Goal: Obtain resource: Obtain resource

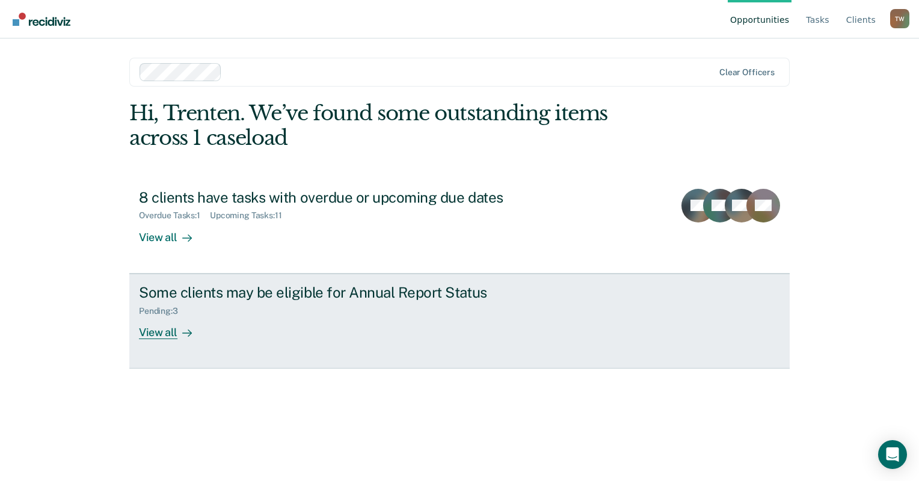
click at [250, 341] on link "Some clients may be eligible for Annual Report Status Pending : 3 View all" at bounding box center [459, 321] width 660 height 95
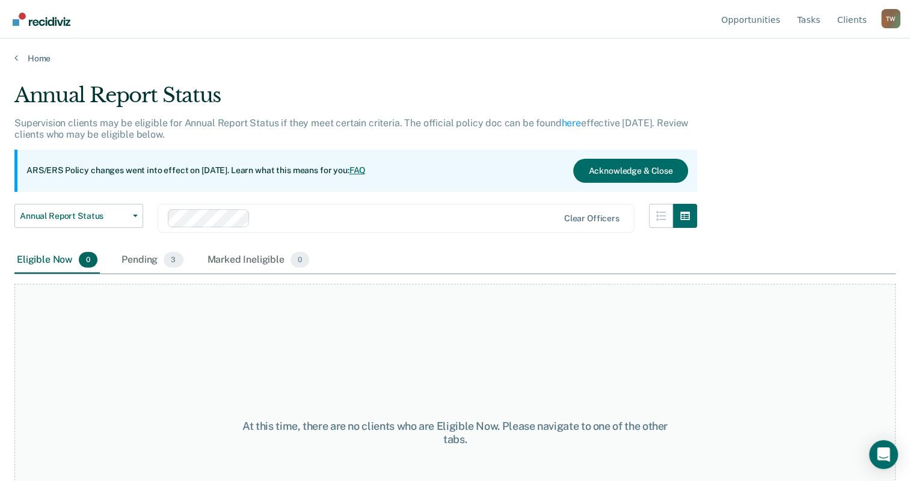
drag, startPoint x: 153, startPoint y: 126, endPoint x: 152, endPoint y: 118, distance: 8.4
click at [153, 126] on p "Supervision clients may be eligible for Annual Report Status if they meet certa…" at bounding box center [350, 128] width 673 height 23
click at [37, 55] on link "Home" at bounding box center [454, 58] width 881 height 11
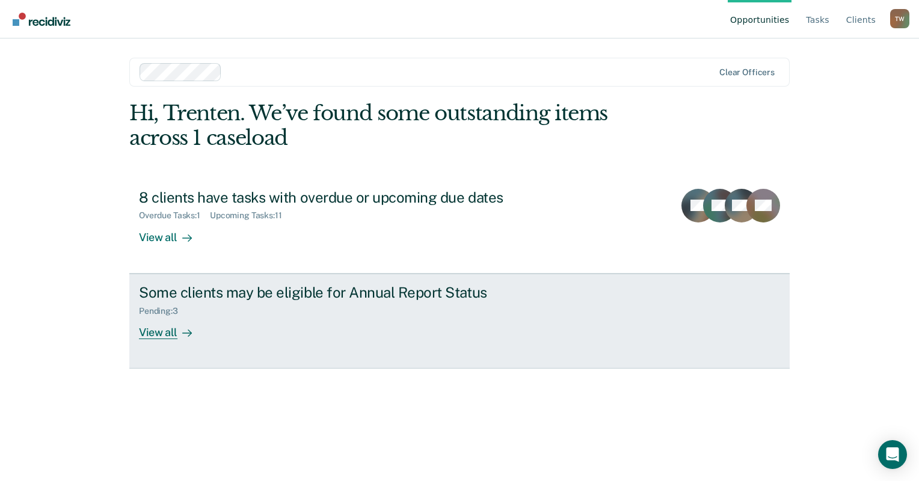
click at [173, 325] on div "View all" at bounding box center [172, 327] width 67 height 23
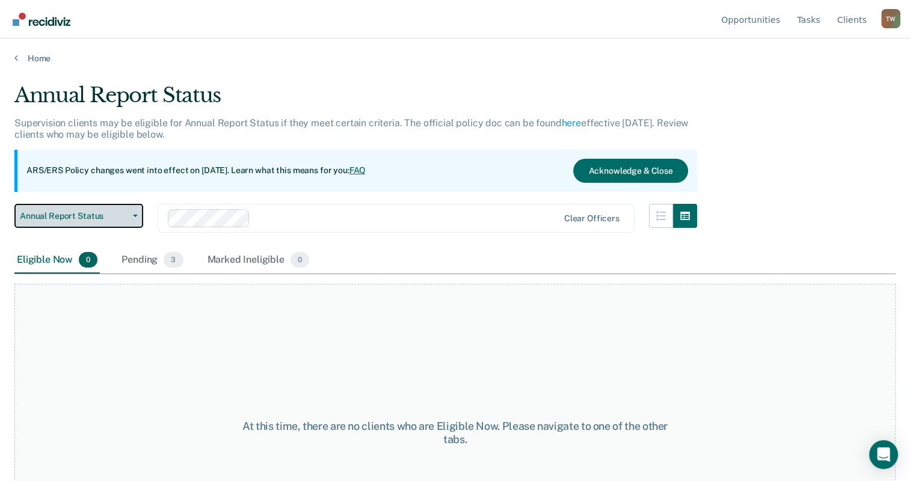
click at [103, 227] on div "Annual Report Status Early Release from Supervision Annual Report Status" at bounding box center [78, 225] width 129 height 43
click at [103, 225] on button "Annual Report Status" at bounding box center [78, 216] width 129 height 24
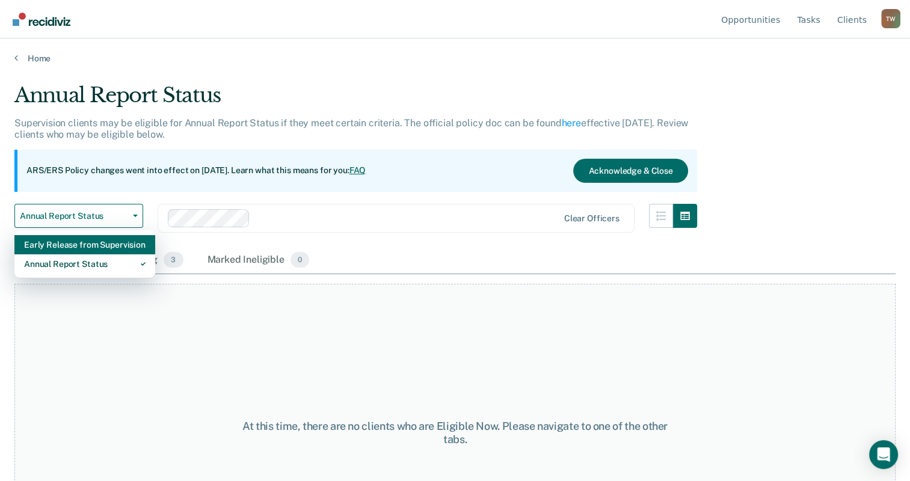
click at [114, 251] on div "Early Release from Supervision" at bounding box center [84, 244] width 121 height 19
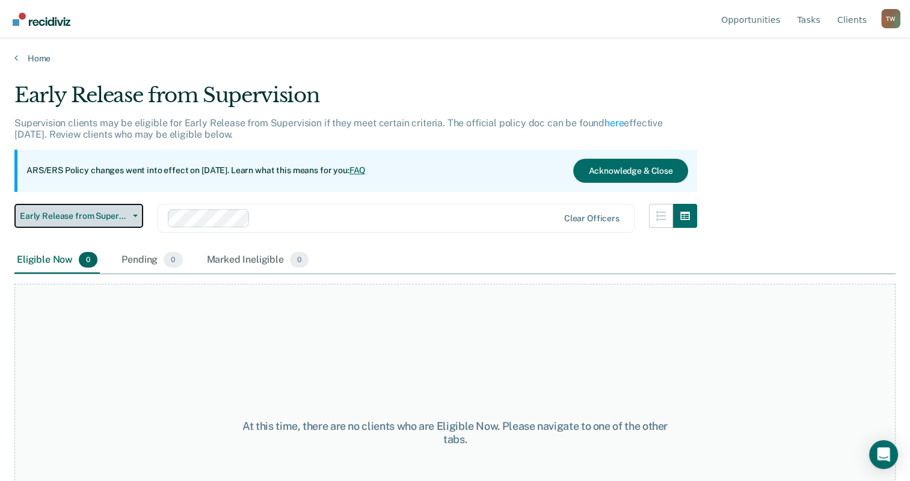
click at [112, 225] on button "Early Release from Supervision" at bounding box center [78, 216] width 129 height 24
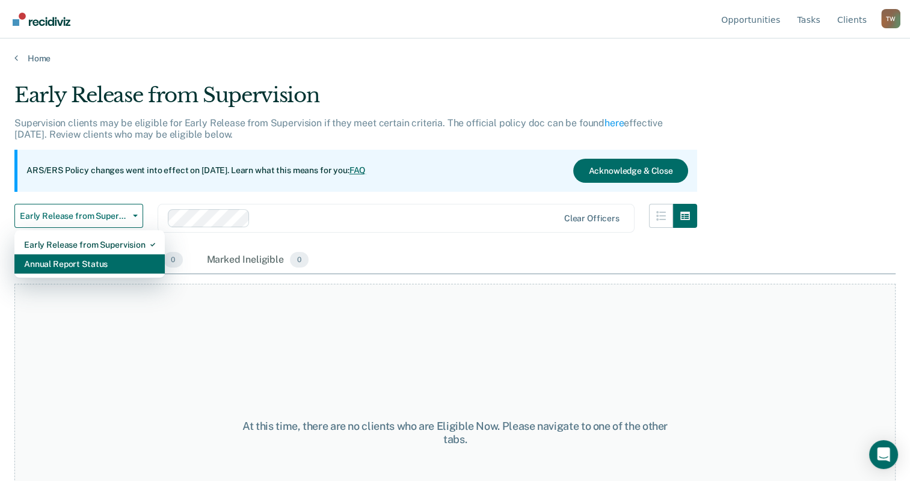
click at [111, 260] on div "Annual Report Status" at bounding box center [89, 263] width 131 height 19
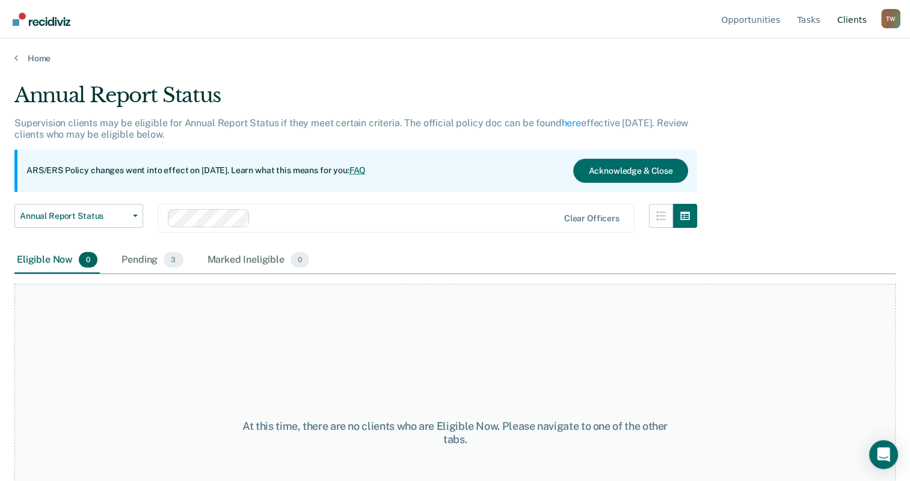
click at [851, 22] on link "Client s" at bounding box center [851, 19] width 34 height 38
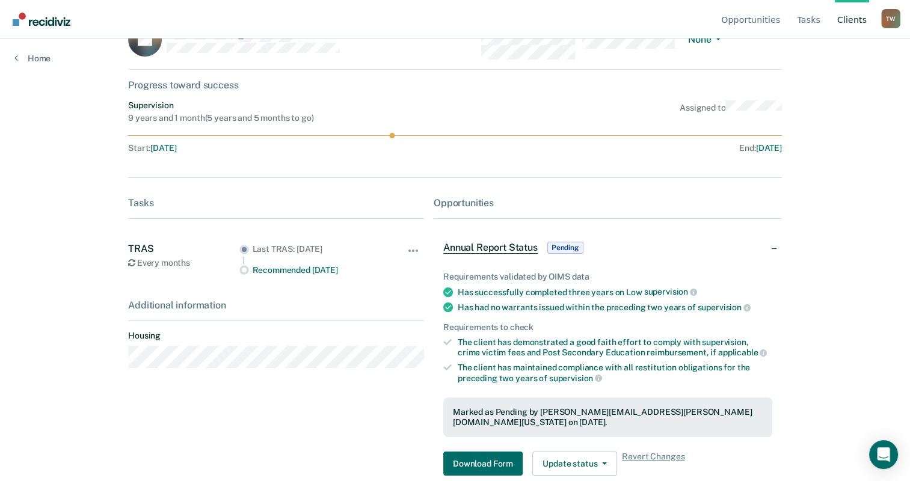
scroll to position [58, 0]
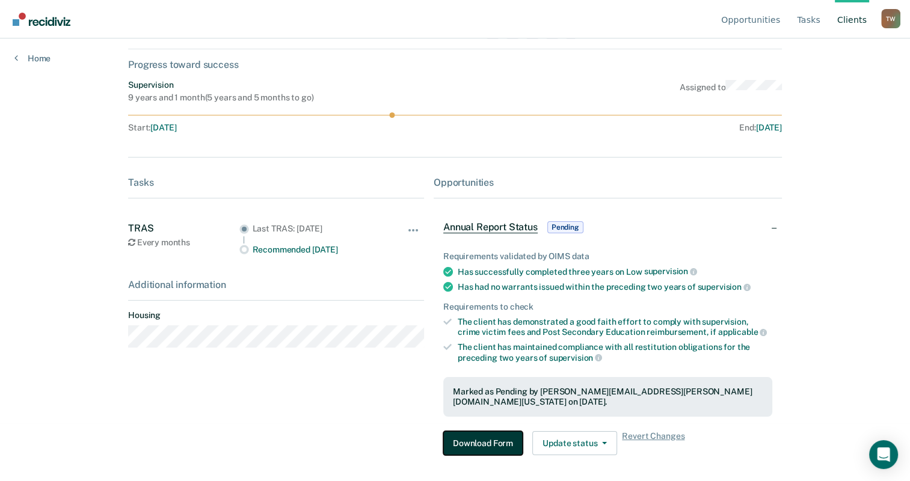
click at [470, 431] on button "Download Form" at bounding box center [482, 443] width 79 height 24
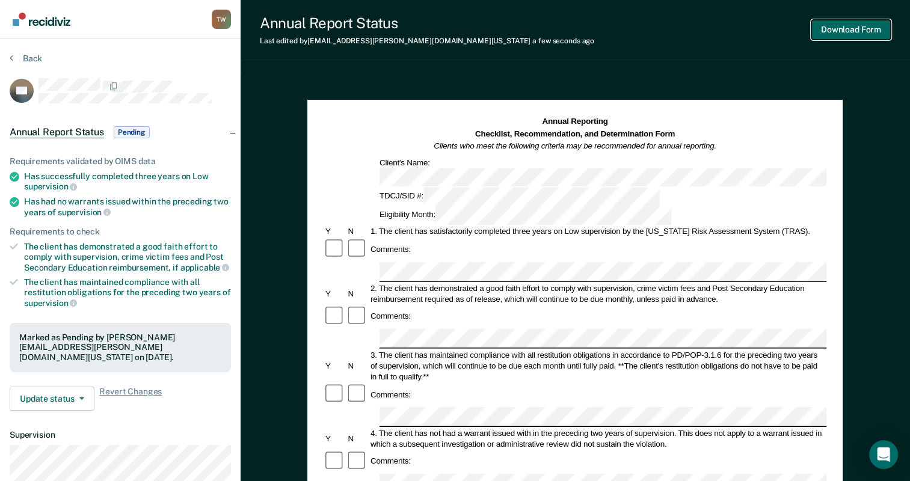
click at [849, 38] on button "Download Form" at bounding box center [850, 30] width 79 height 20
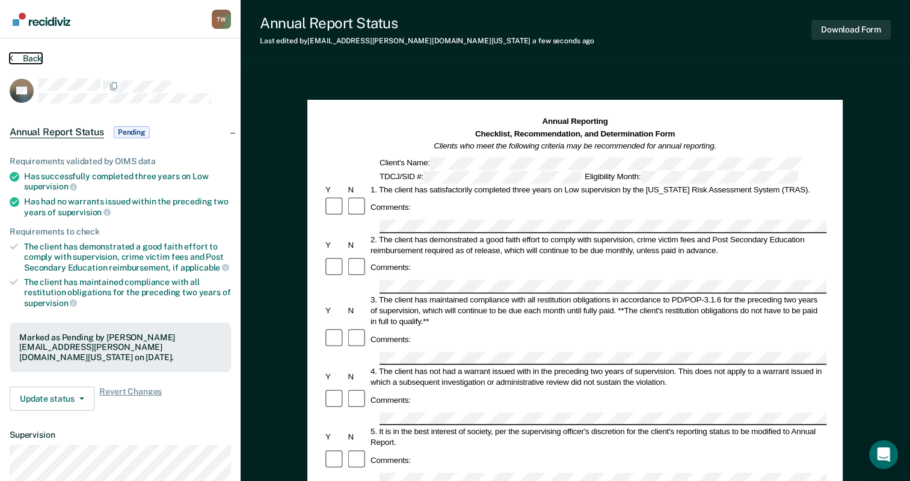
click at [37, 58] on button "Back" at bounding box center [26, 58] width 32 height 11
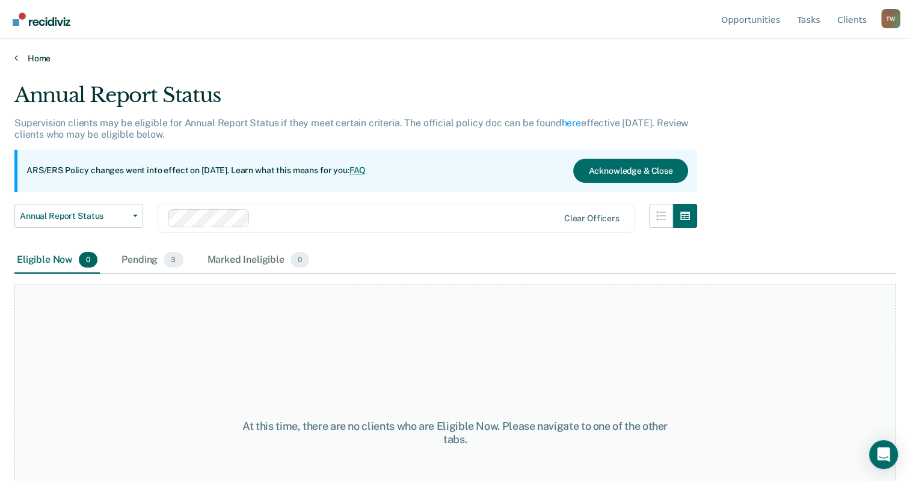
click at [40, 57] on link "Home" at bounding box center [454, 58] width 881 height 11
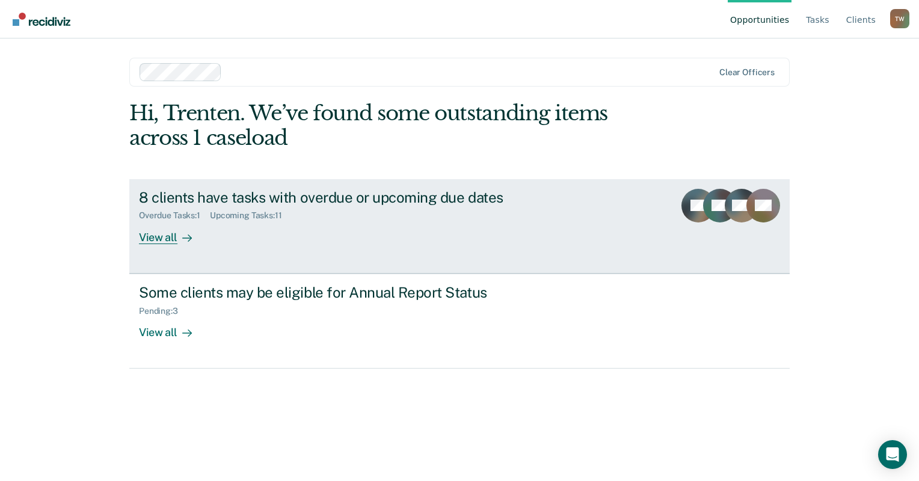
click at [166, 243] on div "View all" at bounding box center [172, 232] width 67 height 23
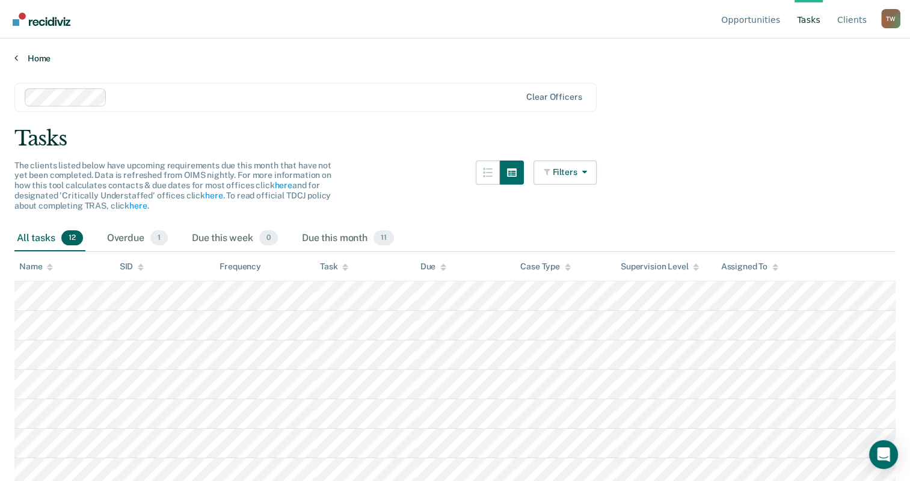
click at [42, 55] on link "Home" at bounding box center [454, 58] width 881 height 11
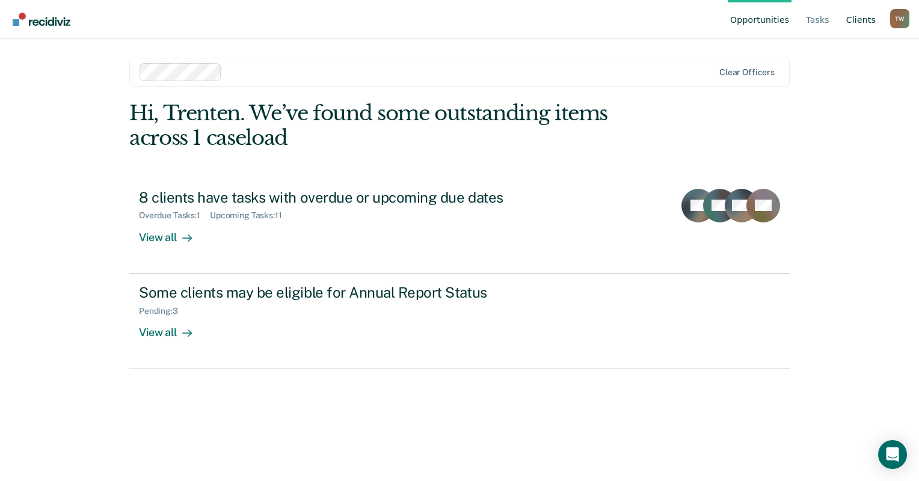
click at [858, 26] on link "Client s" at bounding box center [860, 19] width 34 height 38
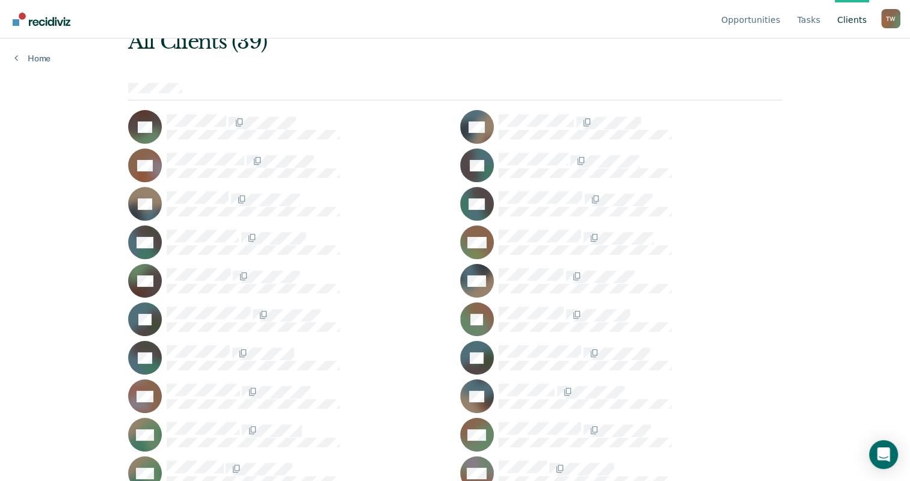
scroll to position [42, 0]
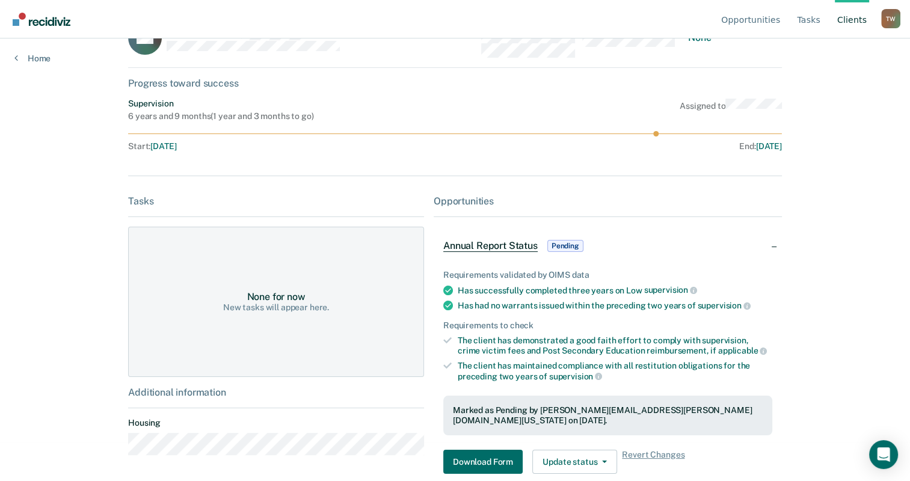
scroll to position [58, 0]
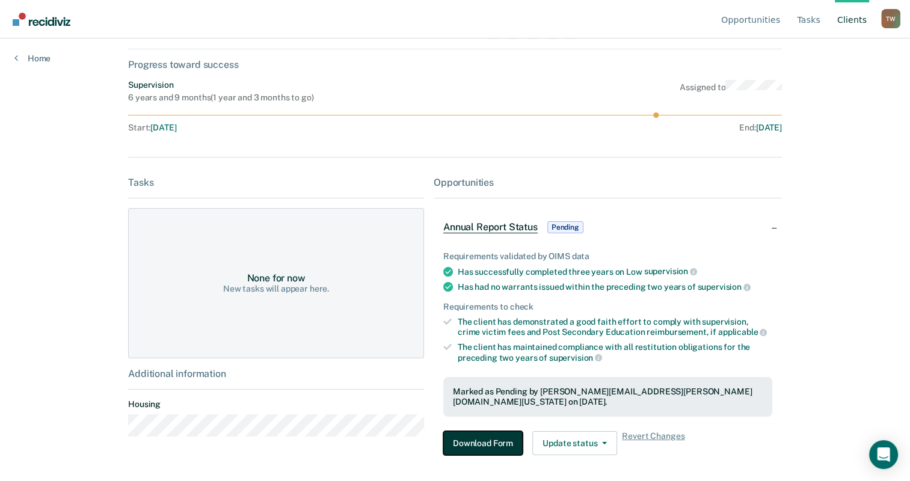
click at [506, 436] on button "Download Form" at bounding box center [482, 443] width 79 height 24
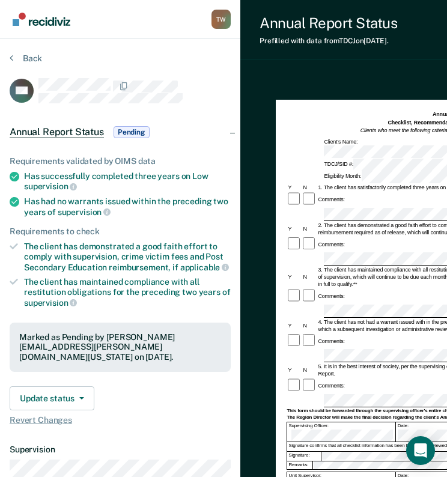
click at [260, 455] on div "Annual Reporting Checklist, Recommendation, and Determination Form Clients who …" at bounding box center [418, 388] width 357 height 626
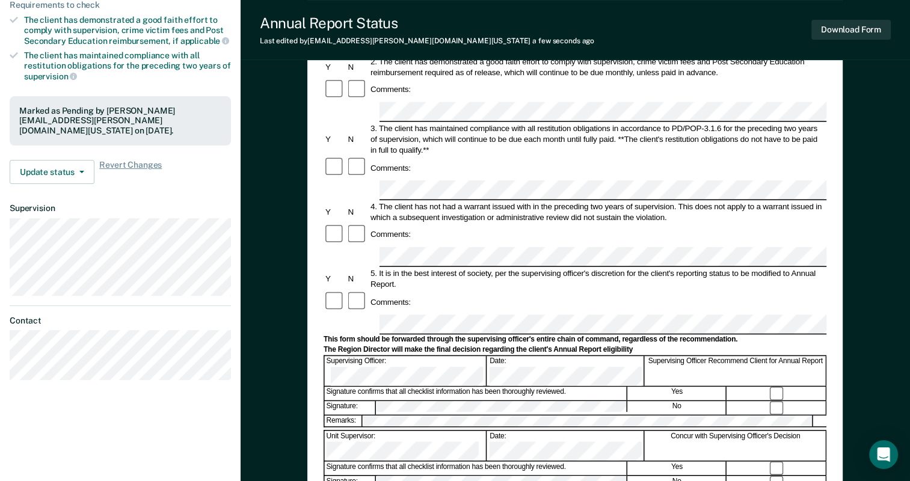
scroll to position [240, 0]
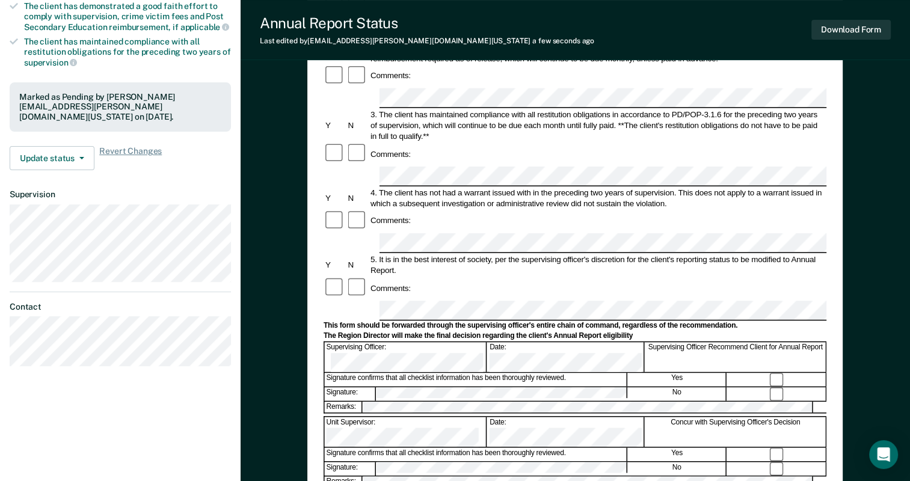
click at [299, 158] on div "Annual Reporting Checklist, Recommendation, and Determination Form Clients who …" at bounding box center [574, 242] width 669 height 816
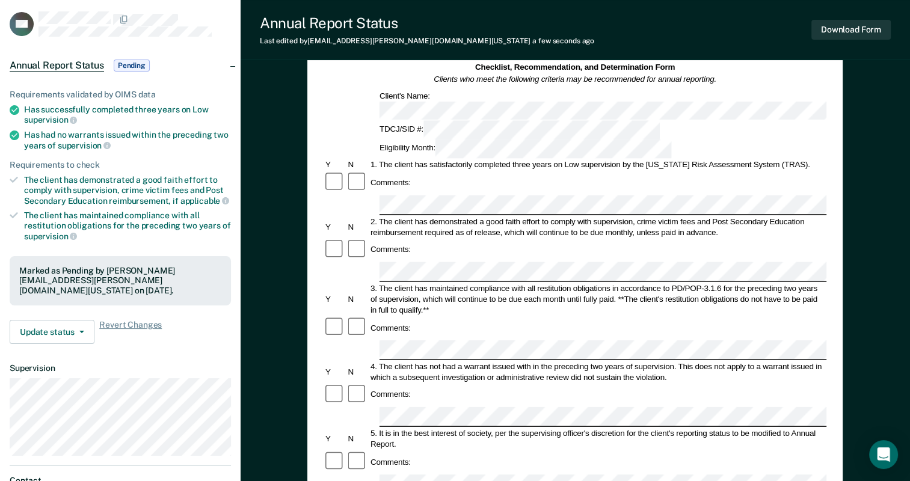
scroll to position [0, 0]
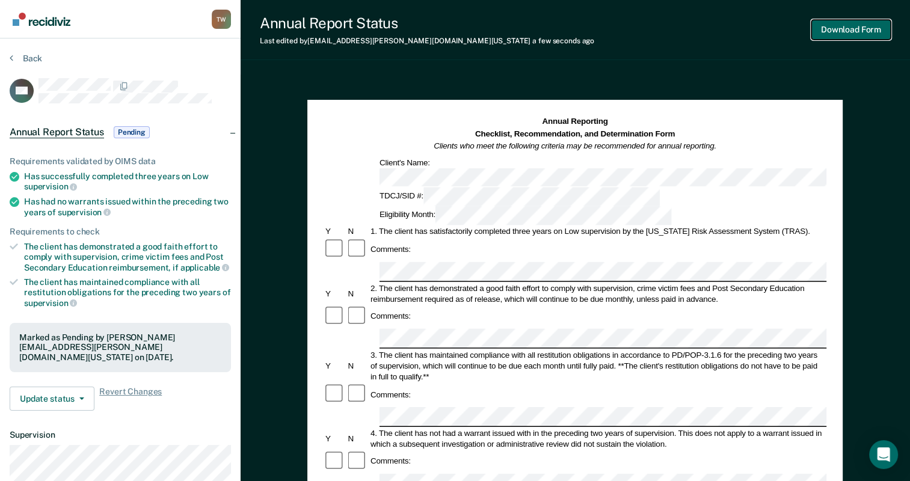
drag, startPoint x: 864, startPoint y: 28, endPoint x: 869, endPoint y: 127, distance: 99.9
click at [869, 127] on div "Annual Report Status Last edited by Trenten.Watts@tdcj.texas.gov a few seconds …" at bounding box center [574, 418] width 669 height 836
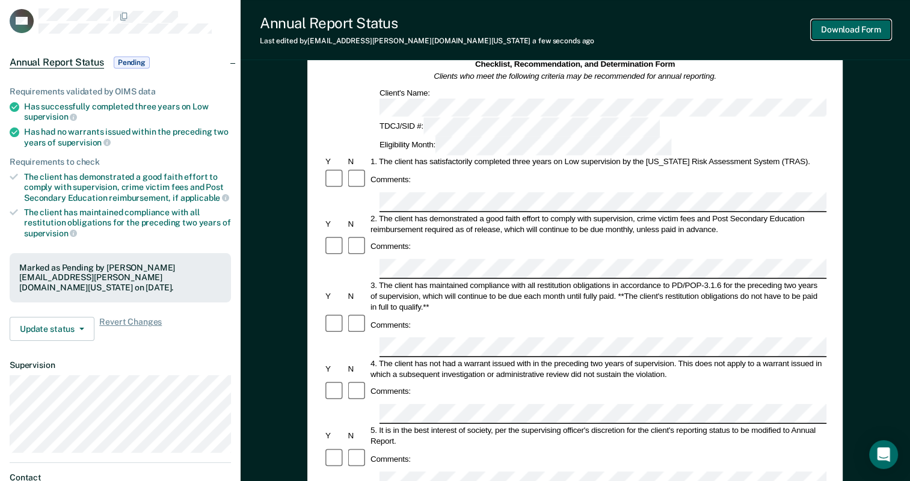
scroll to position [180, 0]
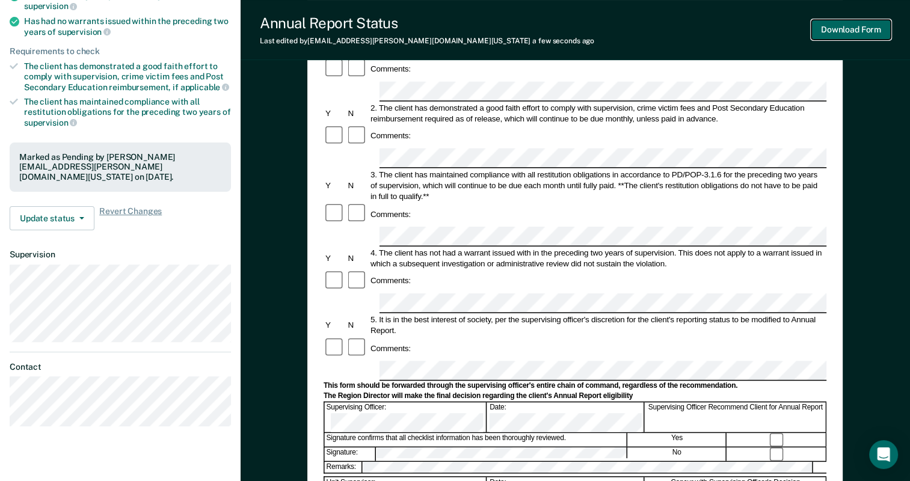
click at [851, 31] on button "Download Form" at bounding box center [850, 30] width 79 height 20
